Goal: Browse casually: Explore the website without a specific task or goal

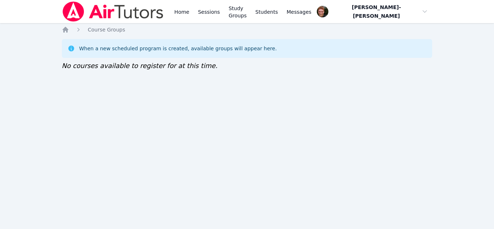
click at [123, 126] on div "Home Sessions Study Groups Students Messages Open user menu Vincent Astray-Cane…" at bounding box center [247, 114] width 494 height 229
